Goal: Check status: Check status

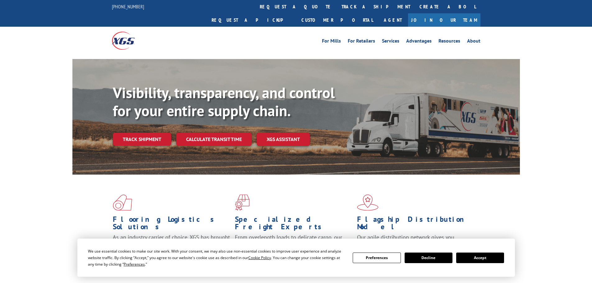
click at [481, 259] on button "Accept" at bounding box center [480, 258] width 48 height 11
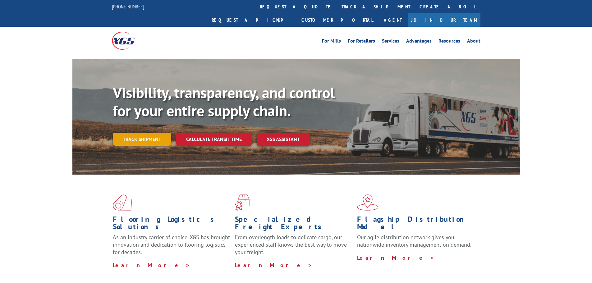
click at [134, 133] on link "Track shipment" at bounding box center [142, 139] width 58 height 13
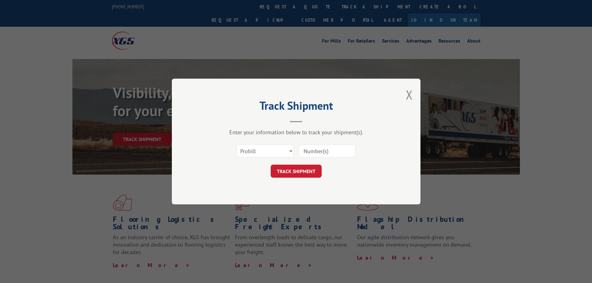
click at [329, 151] on input at bounding box center [326, 150] width 57 height 13
click at [329, 156] on input at bounding box center [326, 150] width 57 height 13
paste input "2859062"
type input "2859062"
click at [301, 174] on button "TRACK SHIPMENT" at bounding box center [296, 171] width 51 height 13
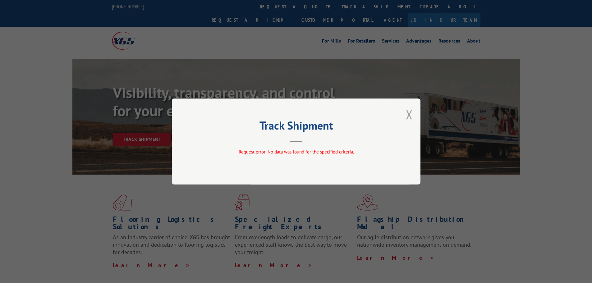
click at [409, 113] on button "Close modal" at bounding box center [409, 114] width 7 height 16
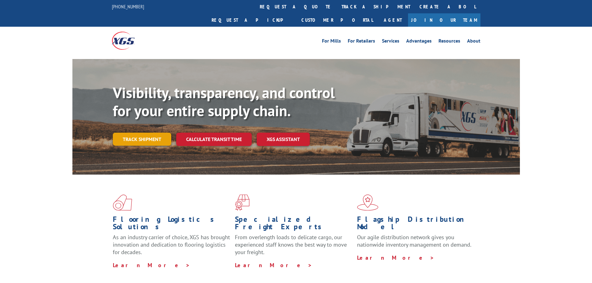
click at [123, 133] on link "Track shipment" at bounding box center [142, 139] width 58 height 13
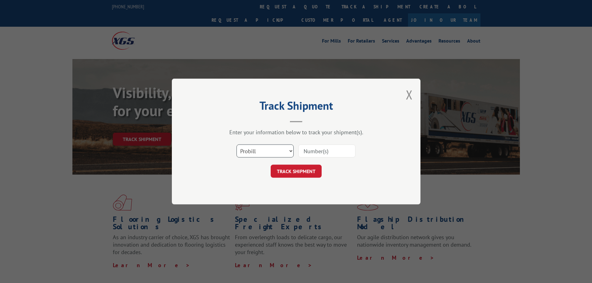
click at [271, 149] on select "Select category... Probill BOL PO" at bounding box center [264, 150] width 57 height 13
select select "po"
click at [236, 144] on select "Select category... Probill BOL PO" at bounding box center [264, 150] width 57 height 13
drag, startPoint x: 330, startPoint y: 145, endPoint x: 330, endPoint y: 149, distance: 4.0
click at [330, 149] on input at bounding box center [326, 150] width 57 height 13
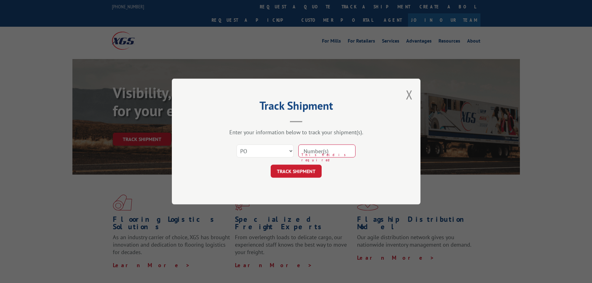
paste input "296305511"
type input "296305511"
click at [305, 172] on button "TRACK SHIPMENT" at bounding box center [296, 171] width 51 height 13
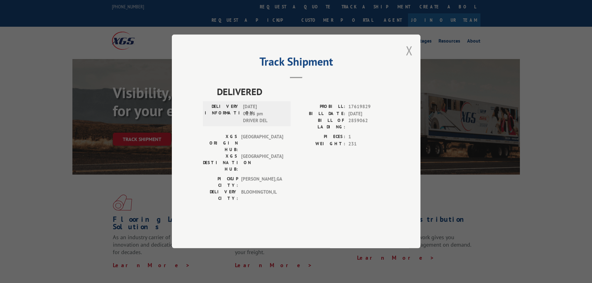
click at [407, 59] on button "Close modal" at bounding box center [409, 50] width 7 height 16
